Goal: Information Seeking & Learning: Understand process/instructions

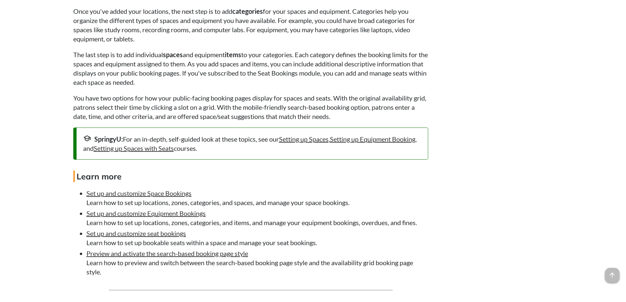
scroll to position [1806, 0]
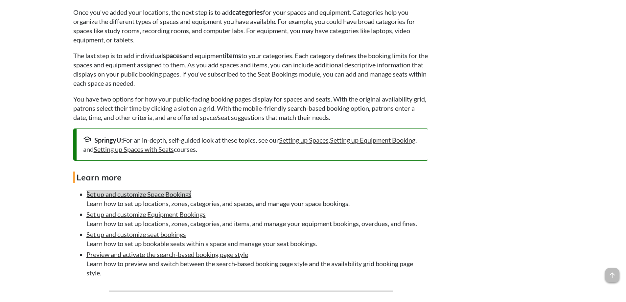
click at [171, 198] on link "Set up and customize Space Bookings" at bounding box center [138, 194] width 105 height 8
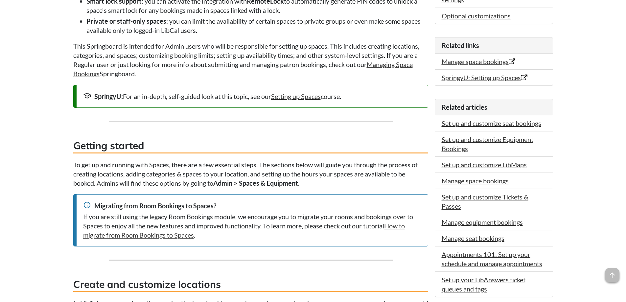
scroll to position [263, 0]
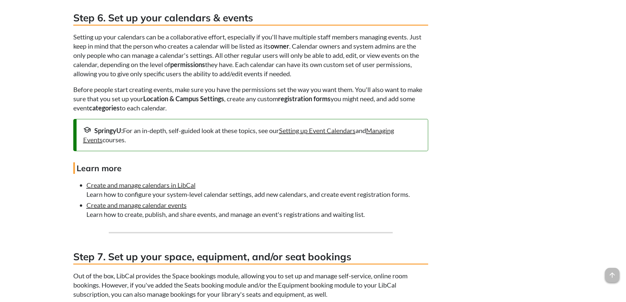
scroll to position [1380, 0]
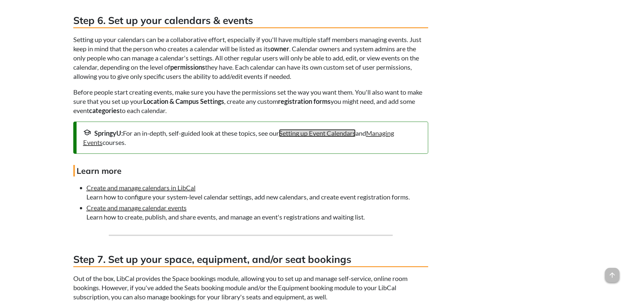
click at [317, 137] on link "Setting up Event Calendars" at bounding box center [317, 133] width 77 height 8
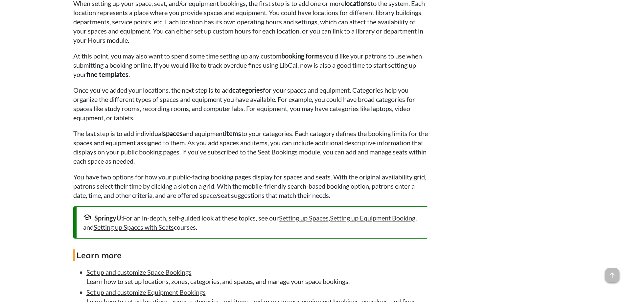
scroll to position [1740, 0]
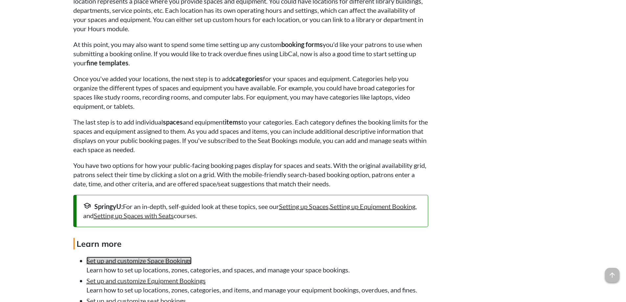
click at [179, 265] on link "Set up and customize Space Bookings" at bounding box center [138, 261] width 105 height 8
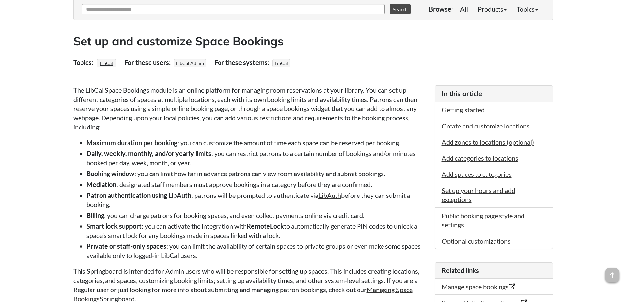
scroll to position [99, 0]
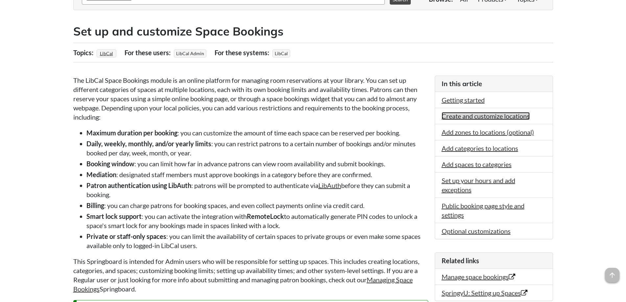
click at [497, 114] on link "Create and customize locations" at bounding box center [486, 116] width 88 height 8
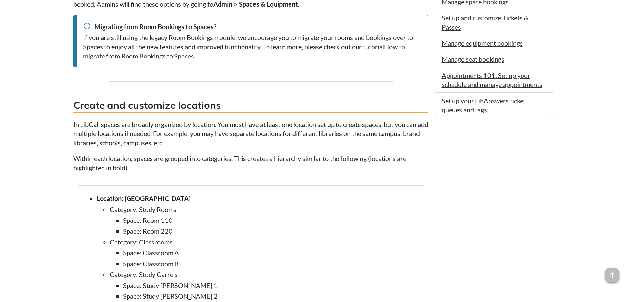
scroll to position [362, 0]
